Goal: Information Seeking & Learning: Learn about a topic

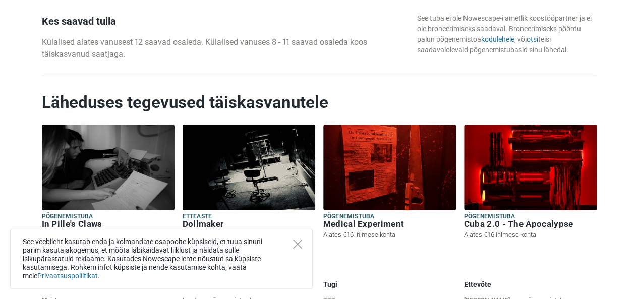
scroll to position [1562, 0]
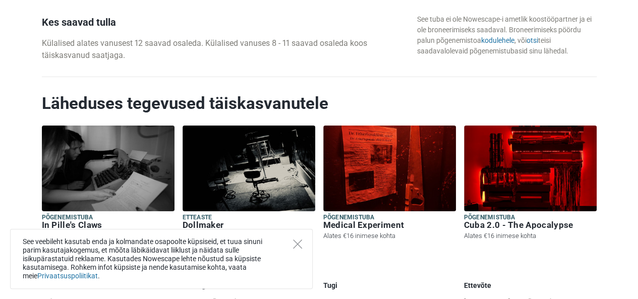
drag, startPoint x: 12, startPoint y: 142, endPoint x: 322, endPoint y: 50, distance: 324.0
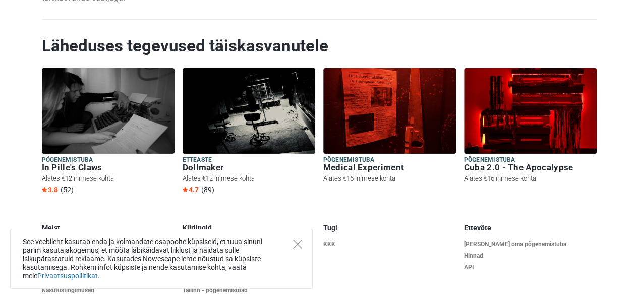
scroll to position [1671, 0]
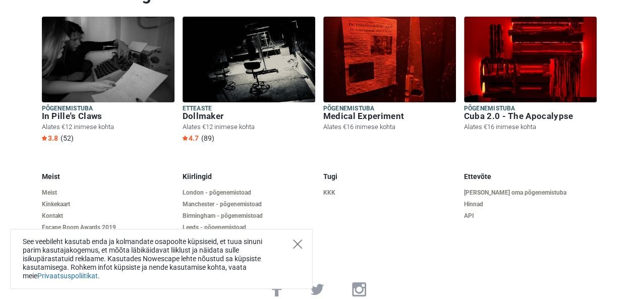
click at [295, 245] on icon "Close" at bounding box center [297, 244] width 9 height 9
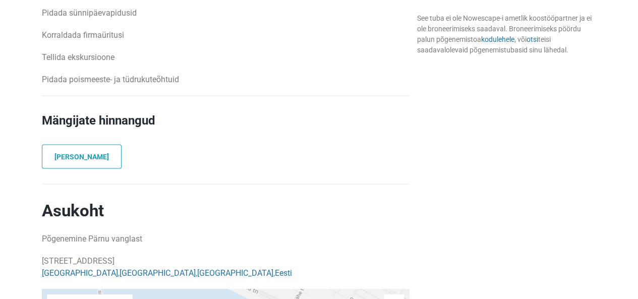
scroll to position [948, 0]
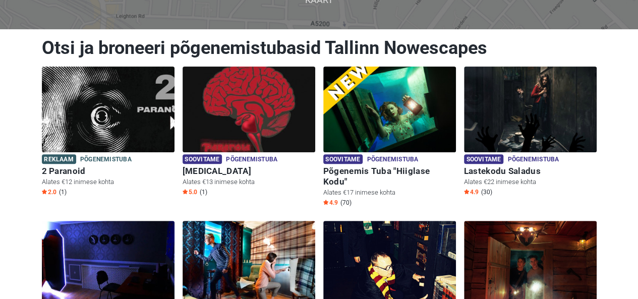
scroll to position [91, 0]
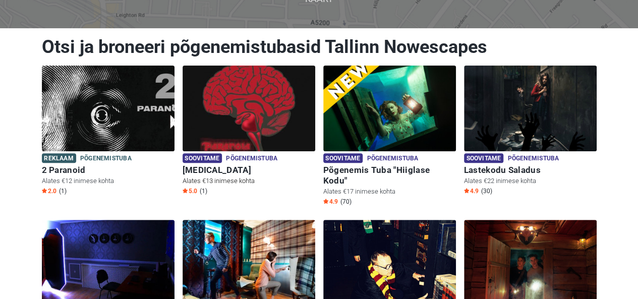
click at [251, 157] on span "Põgenemistuba" at bounding box center [251, 158] width 51 height 11
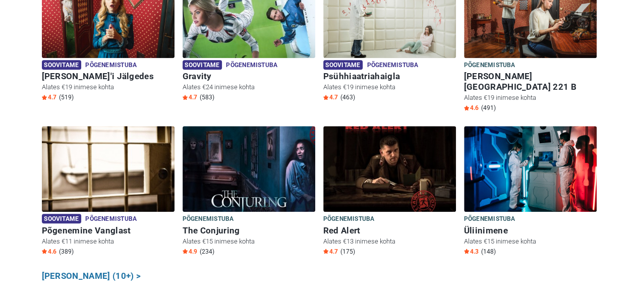
scroll to position [483, 0]
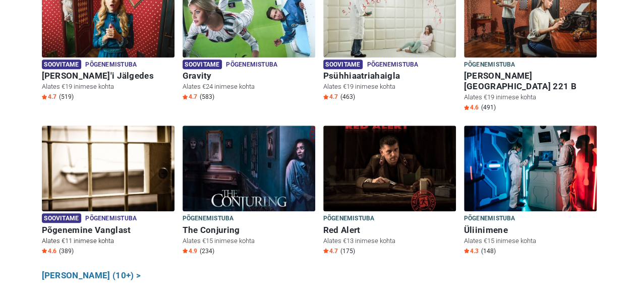
click at [120, 152] on img at bounding box center [108, 169] width 133 height 86
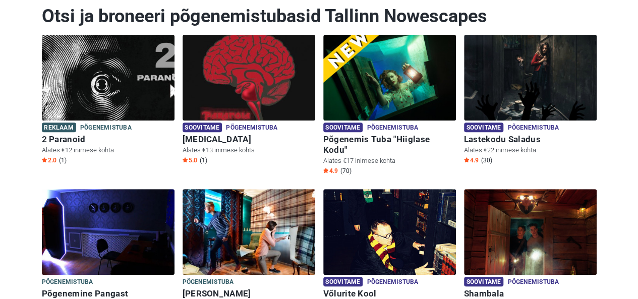
scroll to position [0, 0]
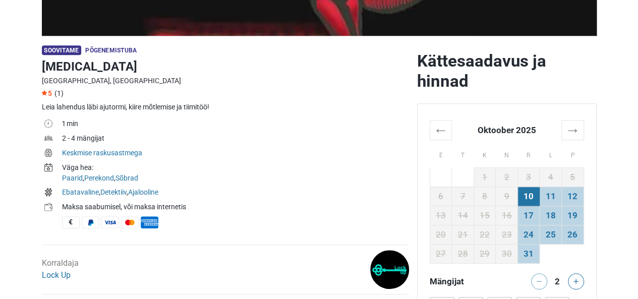
scroll to position [271, 0]
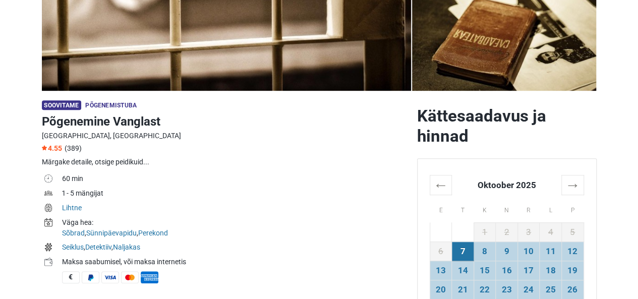
scroll to position [216, 0]
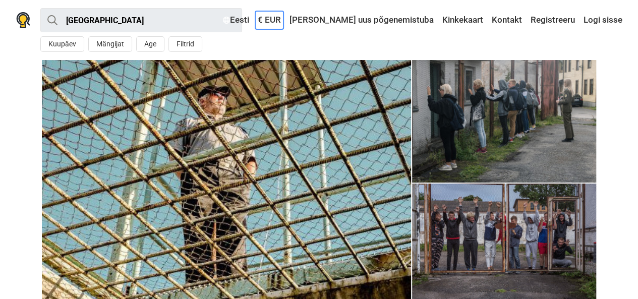
click at [283, 18] on link "€ EUR" at bounding box center [269, 20] width 28 height 18
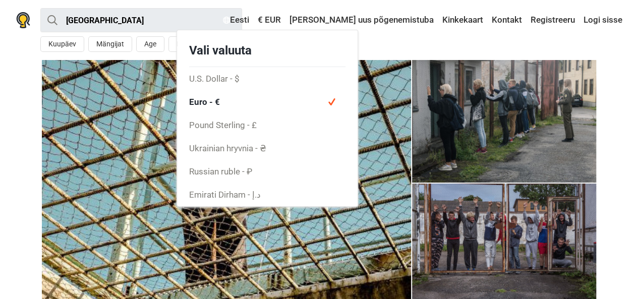
click at [441, 49] on div "Pärnu Kõik Põgenemistuba Etteaste Minu lähedal Kuupäev Mängijat Age Filtrid < O…" at bounding box center [319, 30] width 630 height 60
